Goal: Transaction & Acquisition: Purchase product/service

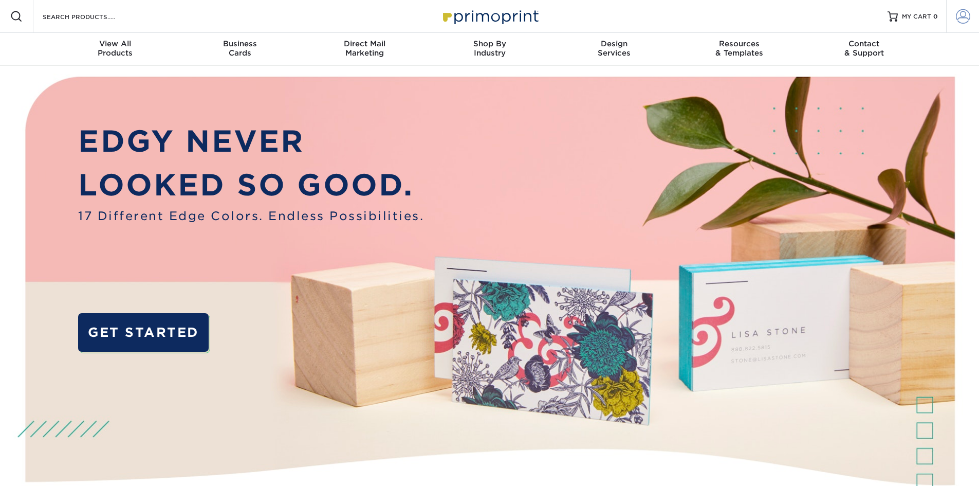
click at [962, 19] on span at bounding box center [963, 16] width 14 height 14
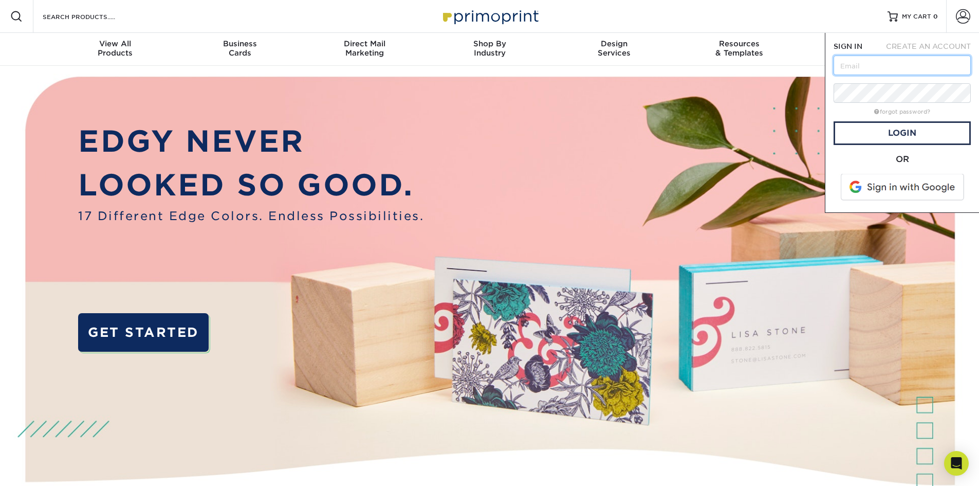
click at [883, 64] on input "text" at bounding box center [902, 66] width 137 height 20
type input "[EMAIL_ADDRESS][DOMAIN_NAME]"
click at [846, 160] on div "OR" at bounding box center [902, 159] width 137 height 12
click at [877, 138] on link "Login" at bounding box center [902, 133] width 137 height 24
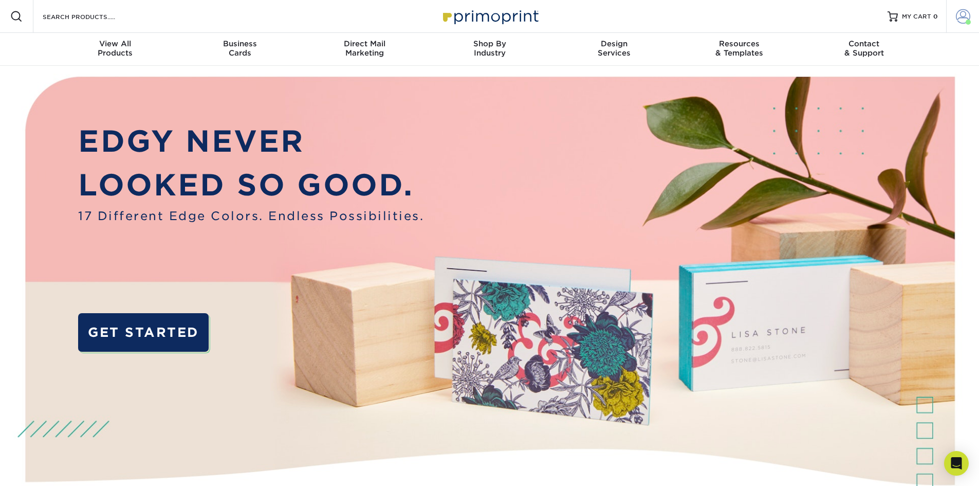
click at [962, 17] on span at bounding box center [963, 16] width 14 height 14
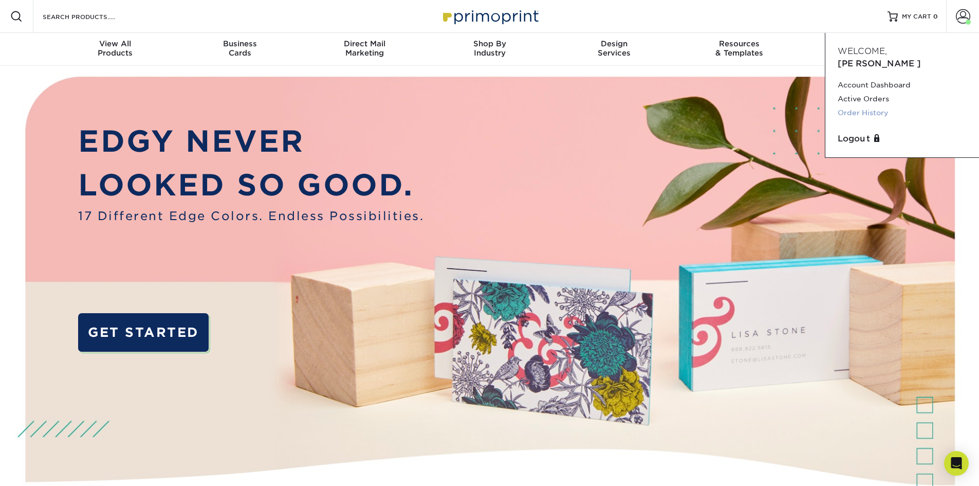
click at [859, 106] on link "Order History" at bounding box center [902, 113] width 129 height 14
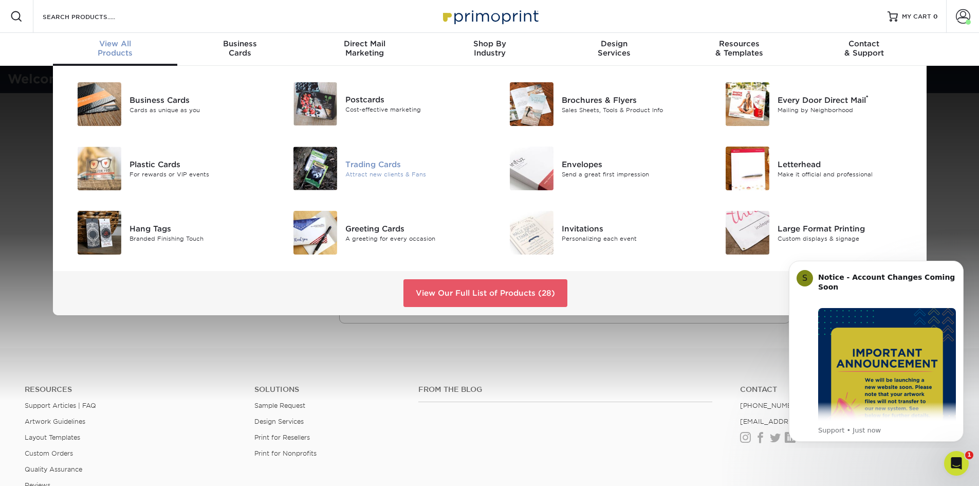
click at [386, 163] on div "Trading Cards" at bounding box center [413, 163] width 136 height 11
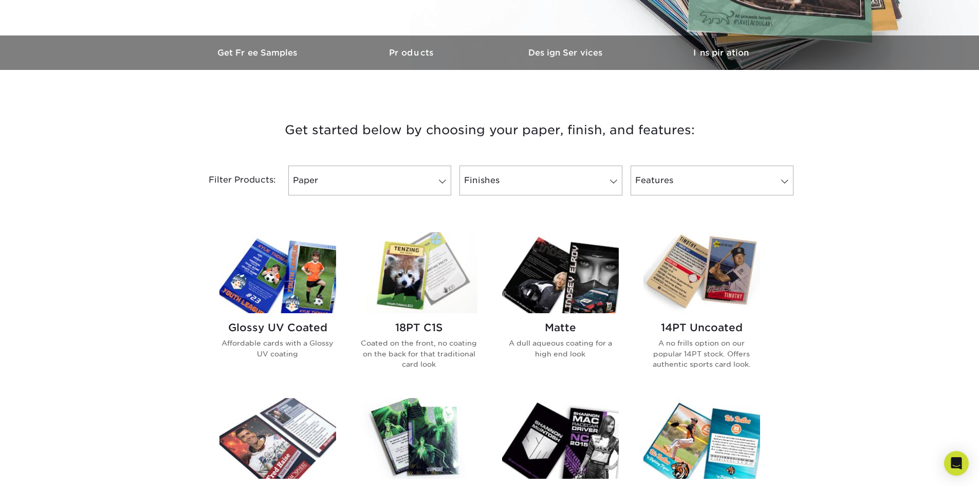
scroll to position [308, 0]
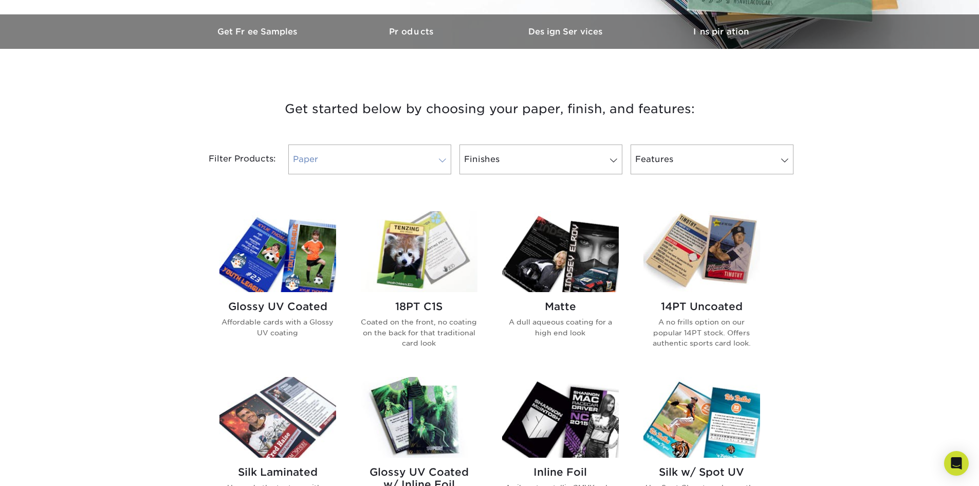
click at [440, 160] on span at bounding box center [442, 160] width 14 height 8
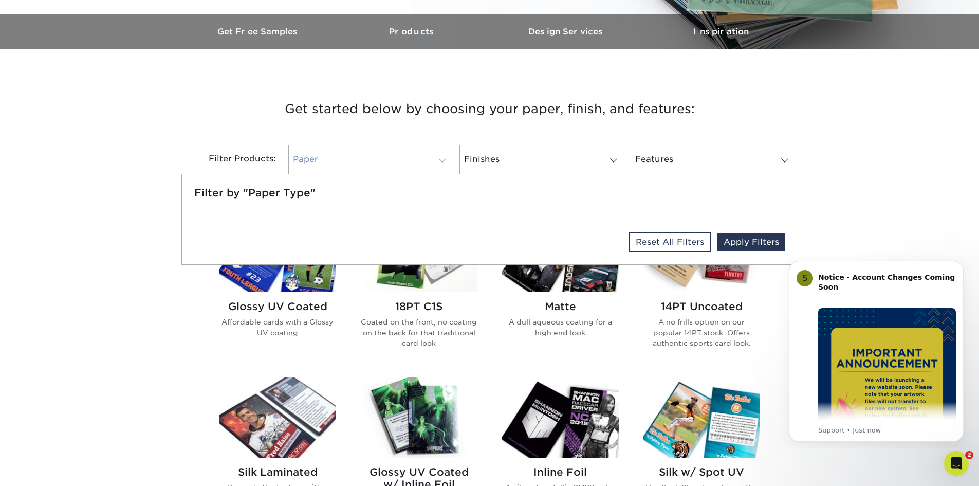
scroll to position [0, 0]
click at [440, 160] on span at bounding box center [442, 160] width 14 height 8
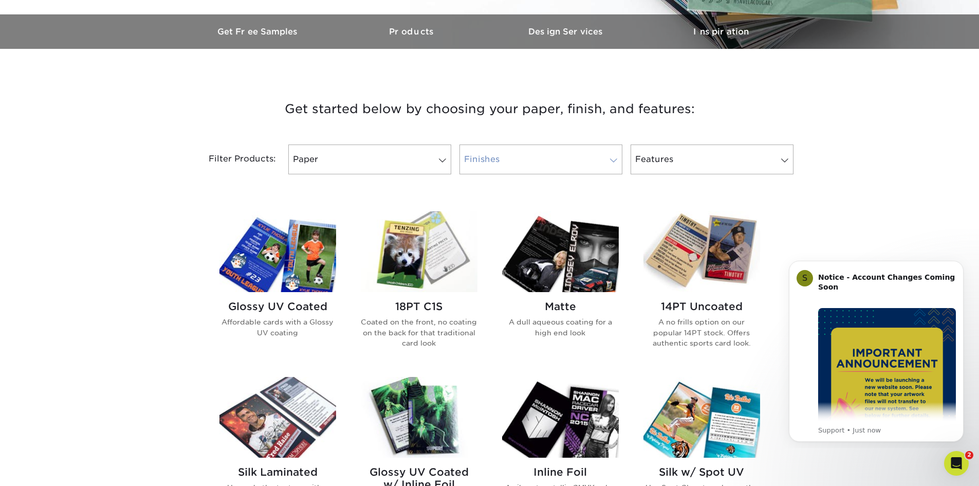
click at [595, 159] on link "Finishes" at bounding box center [541, 159] width 163 height 30
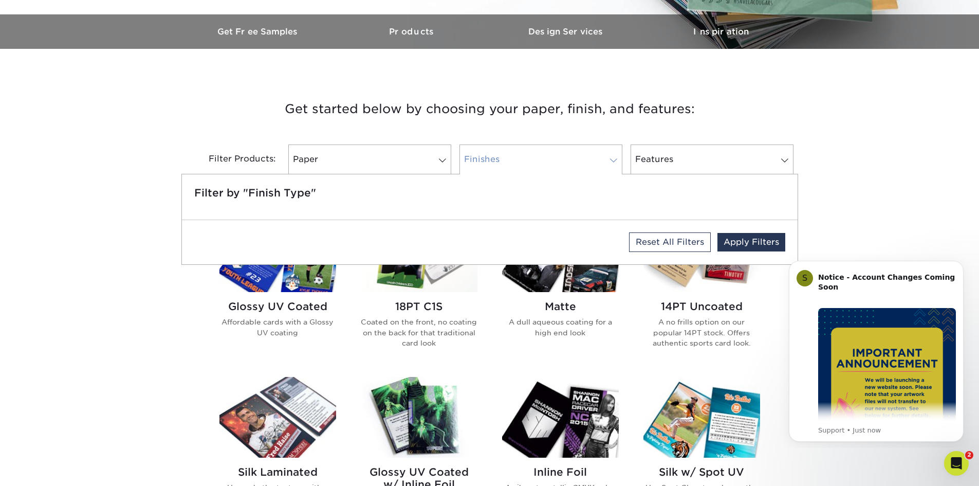
click at [595, 159] on link "Finishes" at bounding box center [541, 159] width 163 height 30
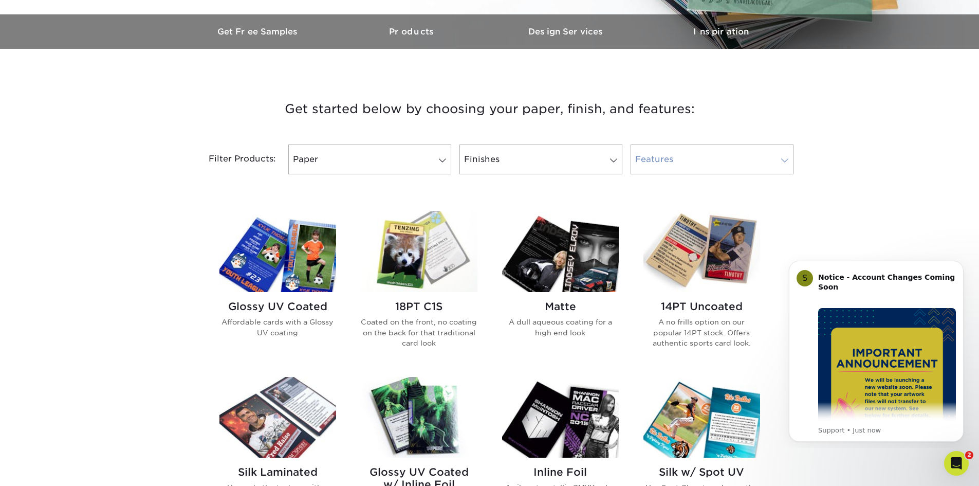
click at [699, 157] on link "Features" at bounding box center [712, 159] width 163 height 30
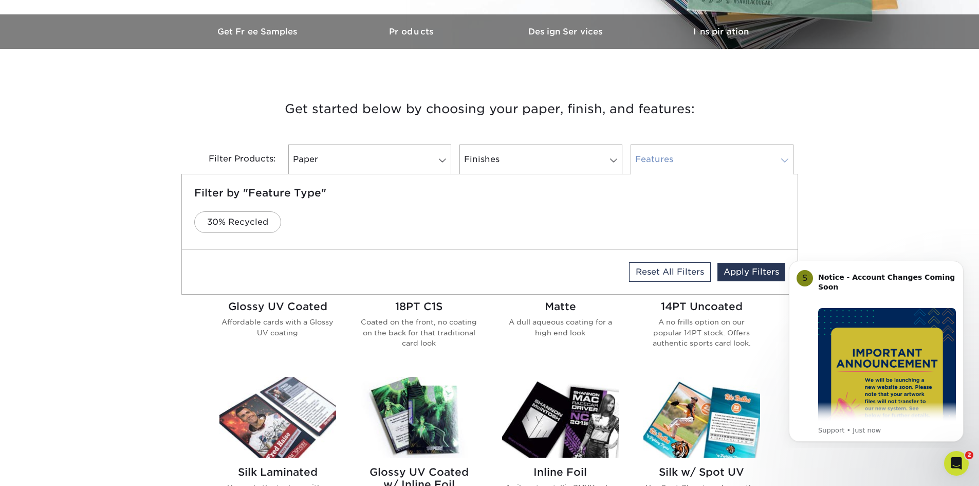
click at [699, 157] on link "Features" at bounding box center [712, 159] width 163 height 30
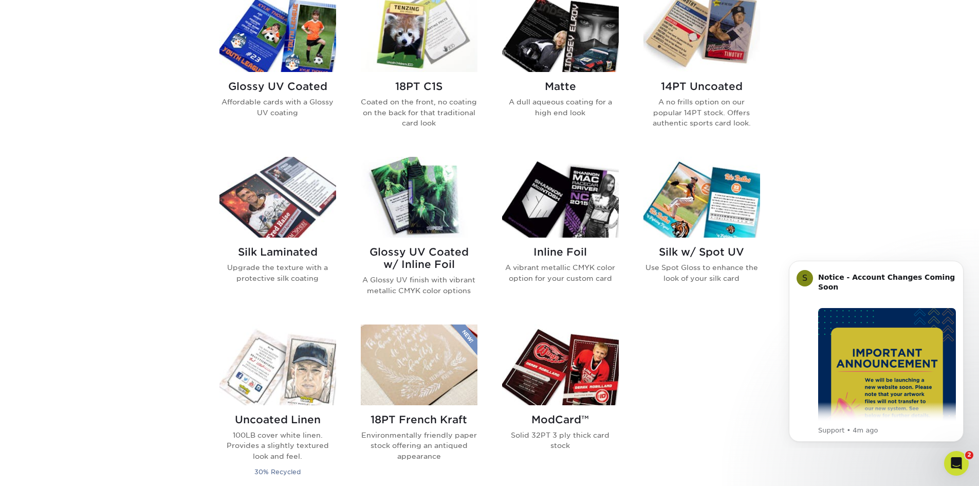
scroll to position [565, 0]
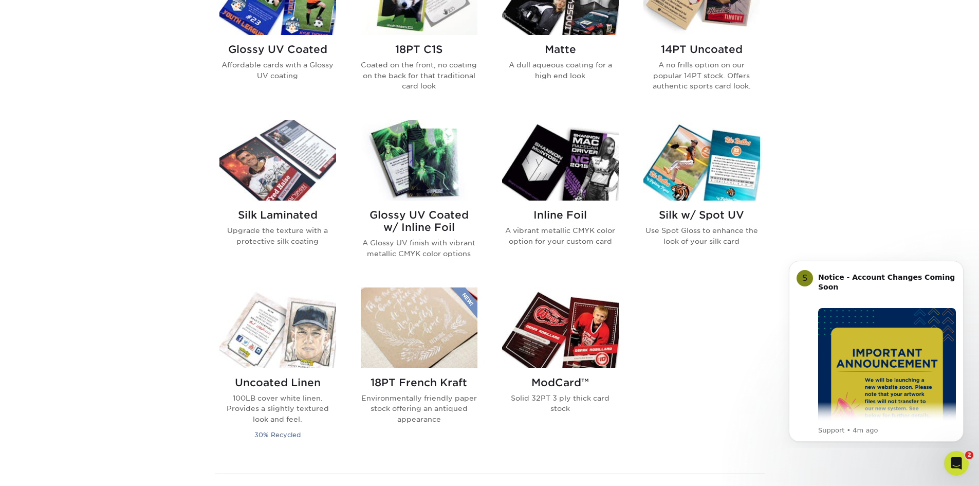
click at [414, 171] on img at bounding box center [419, 160] width 117 height 81
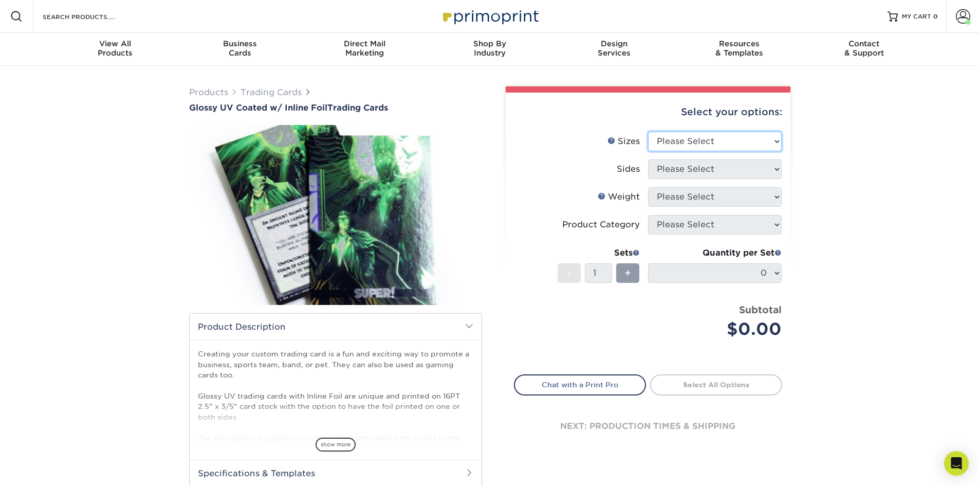
click at [760, 142] on select "Please Select 2.5" x 3.5"" at bounding box center [715, 142] width 134 height 20
select select "2.50x3.50"
click at [648, 132] on select "Please Select 2.5" x 3.5"" at bounding box center [715, 142] width 134 height 20
click at [750, 164] on select "Please Select Print Both Sides - Foil Back Only Print Both Sides - Foil Both Si…" at bounding box center [715, 169] width 134 height 20
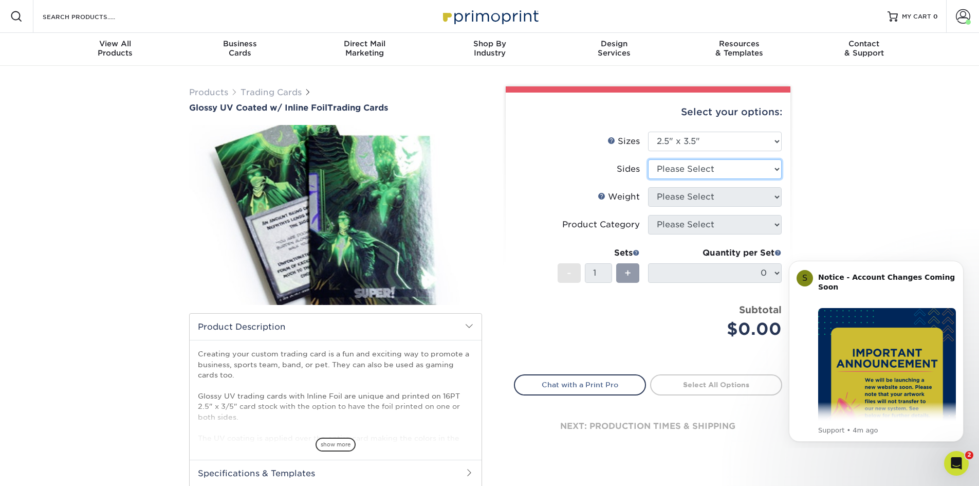
select select "e9e9dfb3-fba1-4d60-972c-fd9ca5904d33"
click at [648, 159] on select "Please Select Print Both Sides - Foil Back Only Print Both Sides - Foil Both Si…" at bounding box center [715, 169] width 134 height 20
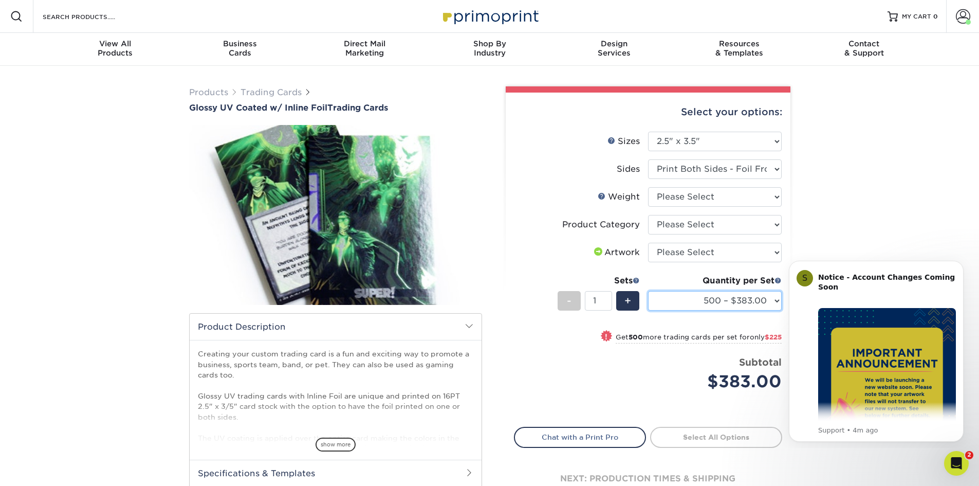
click at [776, 302] on select "500 – $383.00 1000 – $608.00 2500 – $883.00 5000 – $1252.00" at bounding box center [715, 301] width 134 height 20
click at [776, 195] on select "Please Select 16PT" at bounding box center [715, 197] width 134 height 20
select select "16PT"
click at [648, 187] on select "Please Select 16PT" at bounding box center [715, 197] width 134 height 20
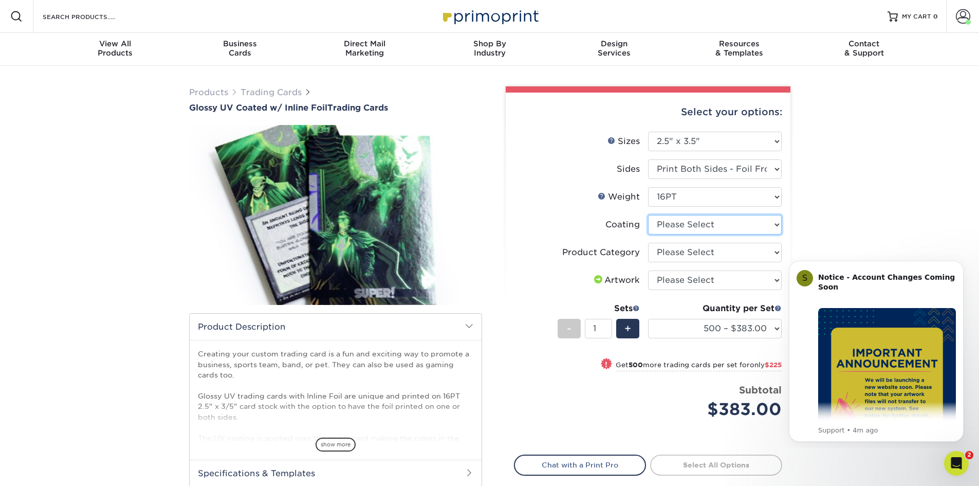
click at [773, 227] on select at bounding box center [715, 225] width 134 height 20
select select "ae367451-b2b8-45df-a344-0f05b6a12993"
click at [648, 215] on select at bounding box center [715, 225] width 134 height 20
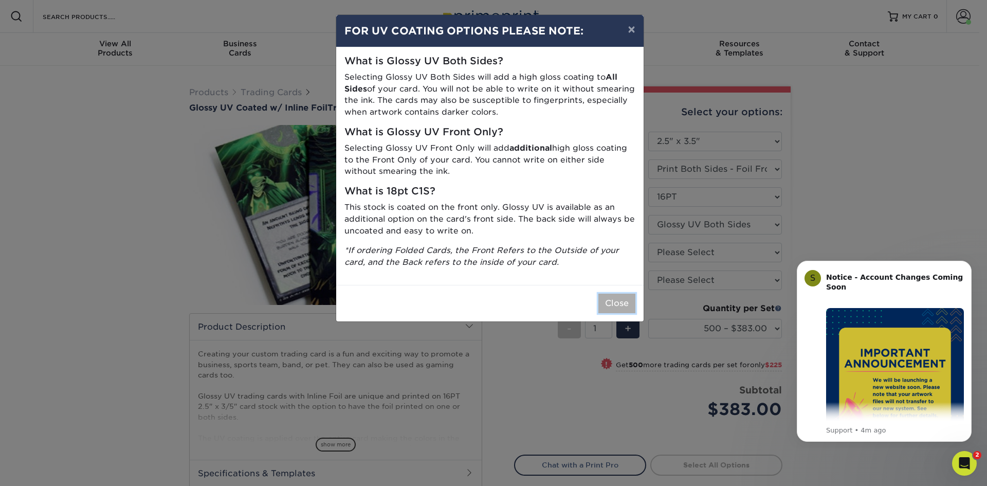
click at [625, 303] on button "Close" at bounding box center [616, 304] width 37 height 20
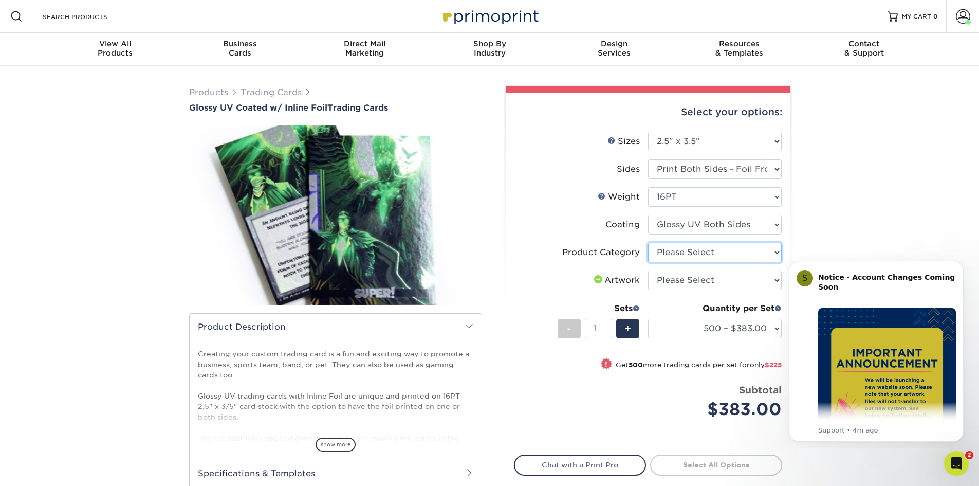
click at [772, 255] on select "Please Select Trading Cards" at bounding box center [715, 253] width 134 height 20
select select "c2f9bce9-36c2-409d-b101-c29d9d031e18"
click at [648, 243] on select "Please Select Trading Cards" at bounding box center [715, 253] width 134 height 20
click at [773, 280] on select "Please Select I will upload files I need a design - $100" at bounding box center [715, 280] width 134 height 20
click at [806, 230] on div "Products Trading Cards Glossy UV Coated w/ Inline Foil Trading Cards /" at bounding box center [489, 324] width 979 height 516
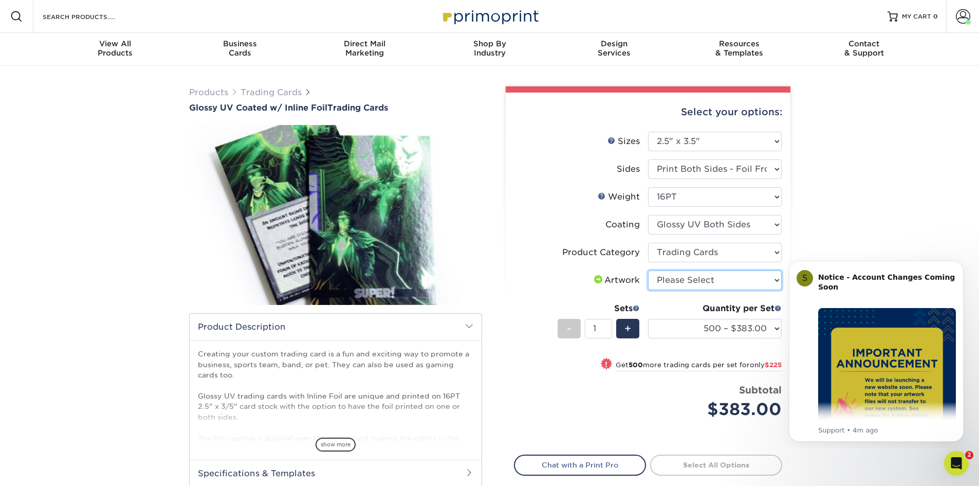
click at [766, 279] on select "Please Select I will upload files I need a design - $100" at bounding box center [715, 280] width 134 height 20
click at [766, 280] on select "Please Select I will upload files I need a design - $100" at bounding box center [715, 280] width 134 height 20
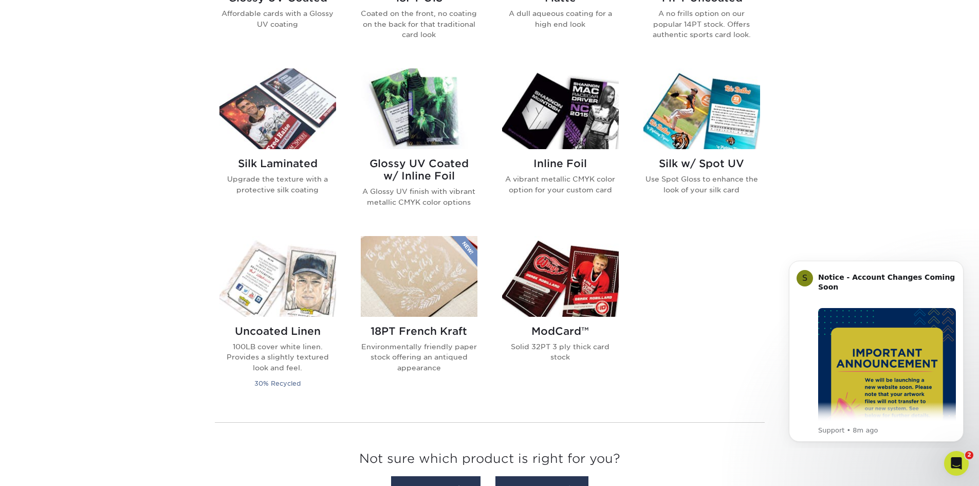
click at [571, 129] on img at bounding box center [560, 108] width 117 height 81
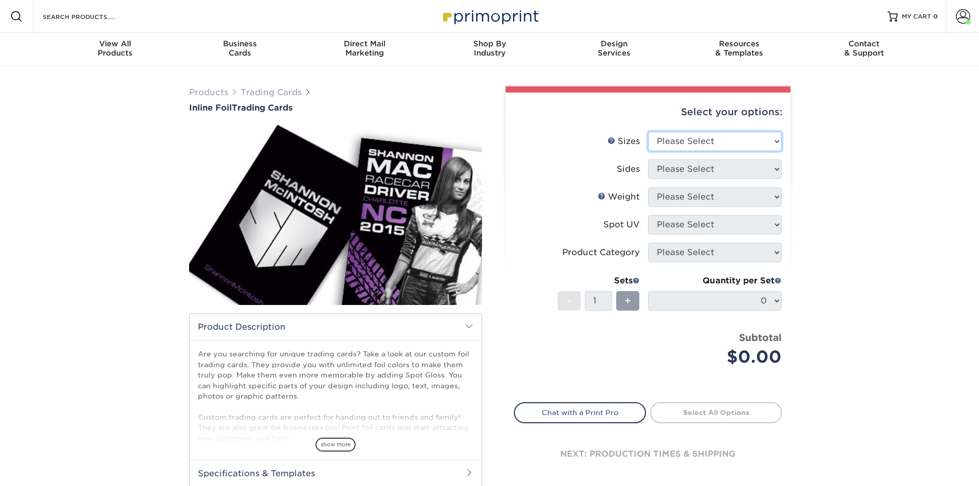
click at [778, 137] on select "Please Select 2.5" x 3.5"" at bounding box center [715, 142] width 134 height 20
select select "2.50x3.50"
click at [648, 132] on select "Please Select 2.5" x 3.5"" at bounding box center [715, 142] width 134 height 20
click at [773, 169] on select "Please Select Print Both Sides - Foil Back Only Print Both Sides - Foil Both Si…" at bounding box center [715, 169] width 134 height 20
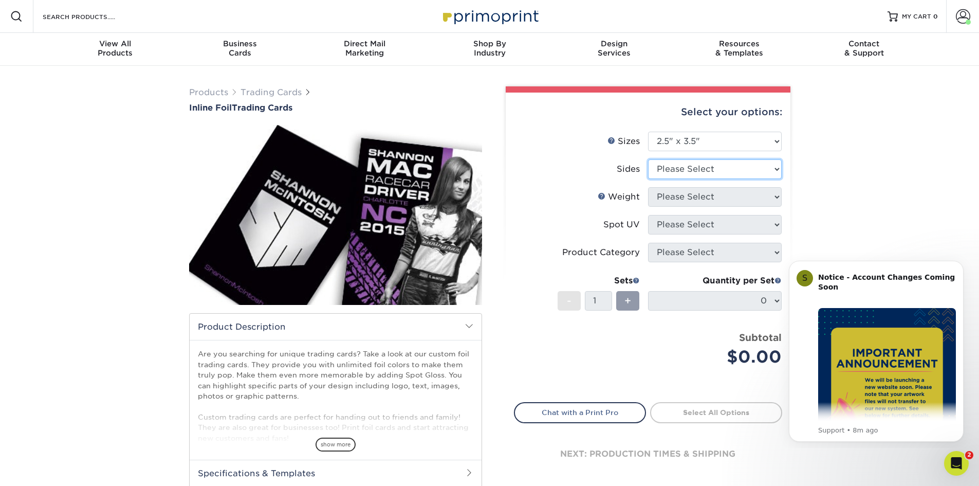
select select "e9e9dfb3-fba1-4d60-972c-fd9ca5904d33"
click at [648, 159] on select "Please Select Print Both Sides - Foil Back Only Print Both Sides - Foil Both Si…" at bounding box center [715, 169] width 134 height 20
click at [773, 200] on select "Please Select 16PT" at bounding box center [715, 197] width 134 height 20
select select "16PT"
click at [648, 187] on select "Please Select 16PT" at bounding box center [715, 197] width 134 height 20
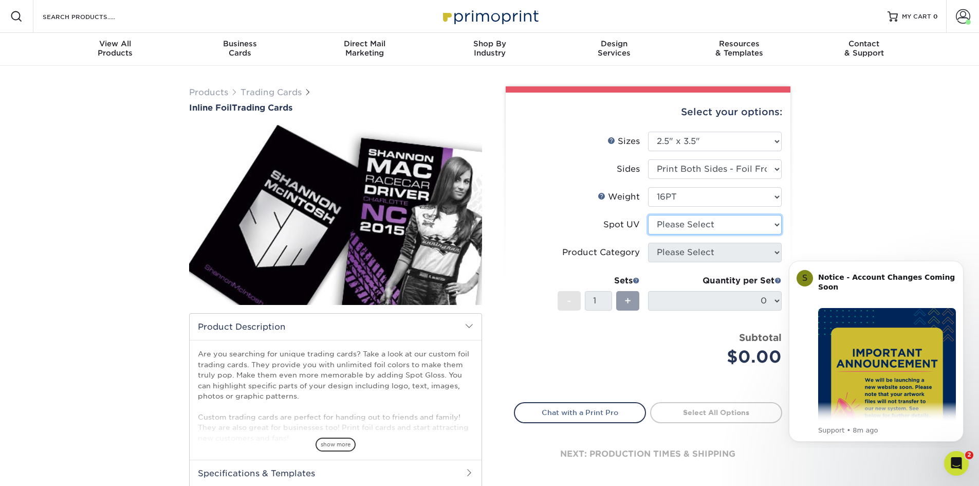
click at [767, 222] on select "Please Select No Spot UV Front and Back (Both Sides) Front Only Back Only" at bounding box center [715, 225] width 134 height 20
click at [648, 215] on select "Please Select No Spot UV Front and Back (Both Sides) Front Only Back Only" at bounding box center [715, 225] width 134 height 20
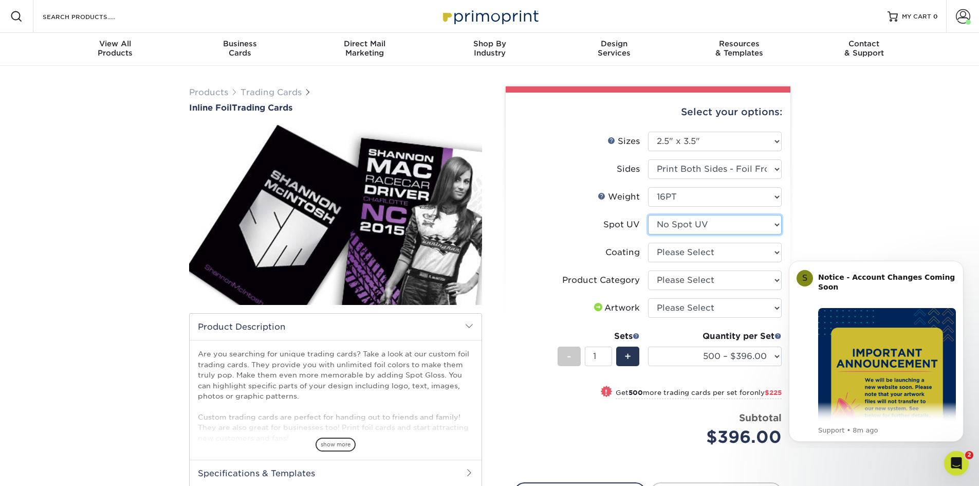
click at [773, 227] on select "Please Select No Spot UV Front and Back (Both Sides) Front Only Back Only" at bounding box center [715, 225] width 134 height 20
click at [648, 215] on select "Please Select No Spot UV Front and Back (Both Sides) Front Only Back Only" at bounding box center [715, 225] width 134 height 20
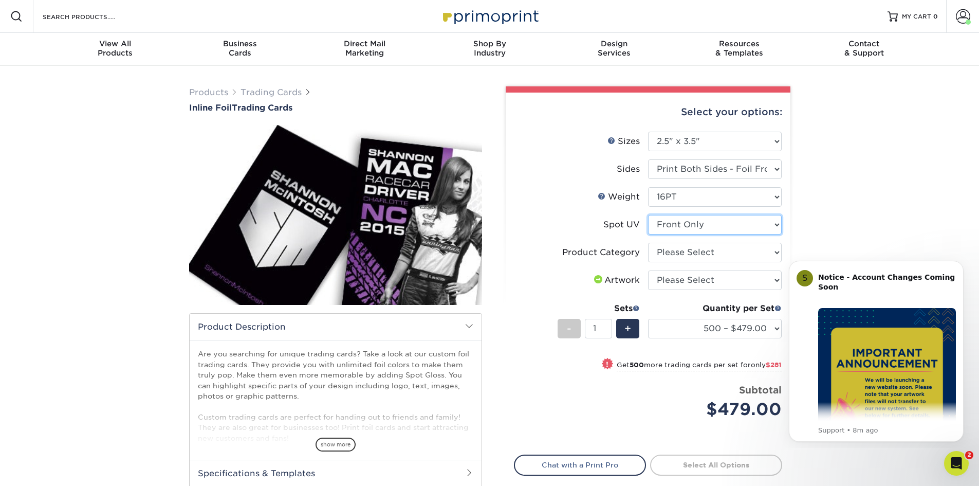
click at [775, 225] on select "Please Select No Spot UV Front and Back (Both Sides) Front Only Back Only" at bounding box center [715, 225] width 134 height 20
select select "3"
click at [648, 215] on select "Please Select No Spot UV Front and Back (Both Sides) Front Only Back Only" at bounding box center [715, 225] width 134 height 20
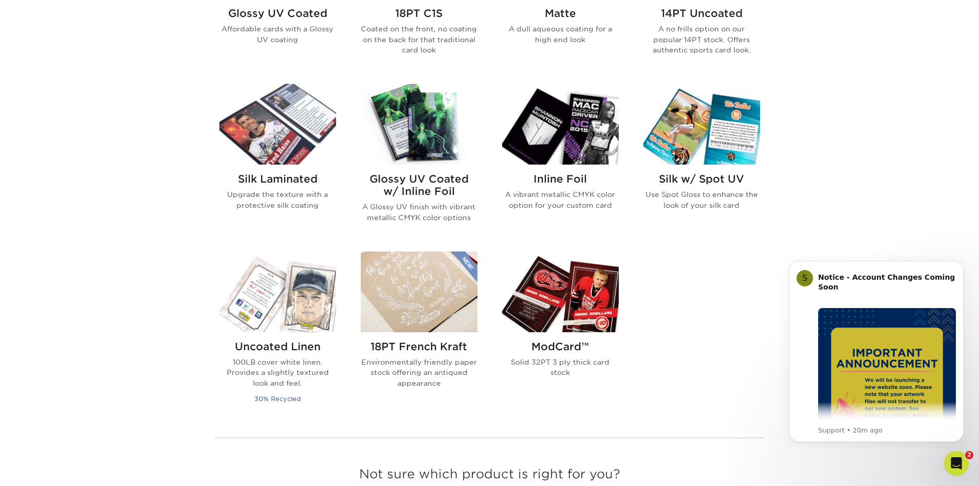
scroll to position [411, 0]
